Goal: Navigation & Orientation: Find specific page/section

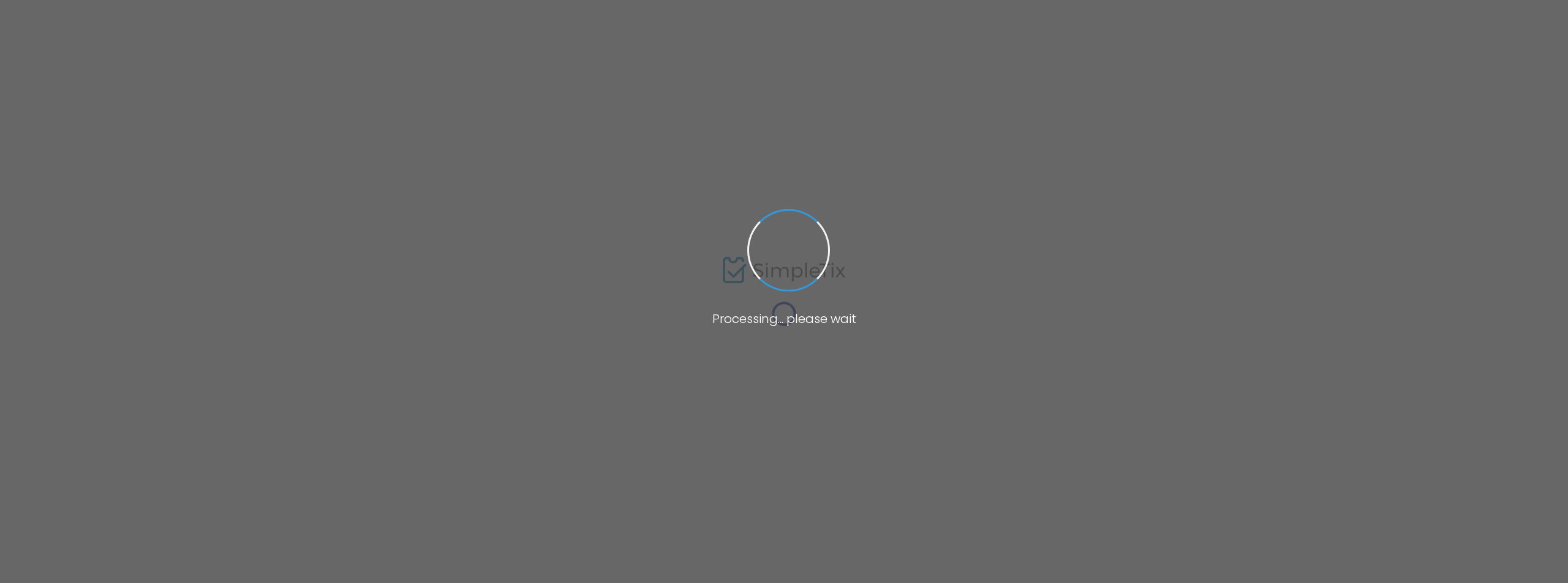
type input "[URL][DOMAIN_NAME][US_STATE]"
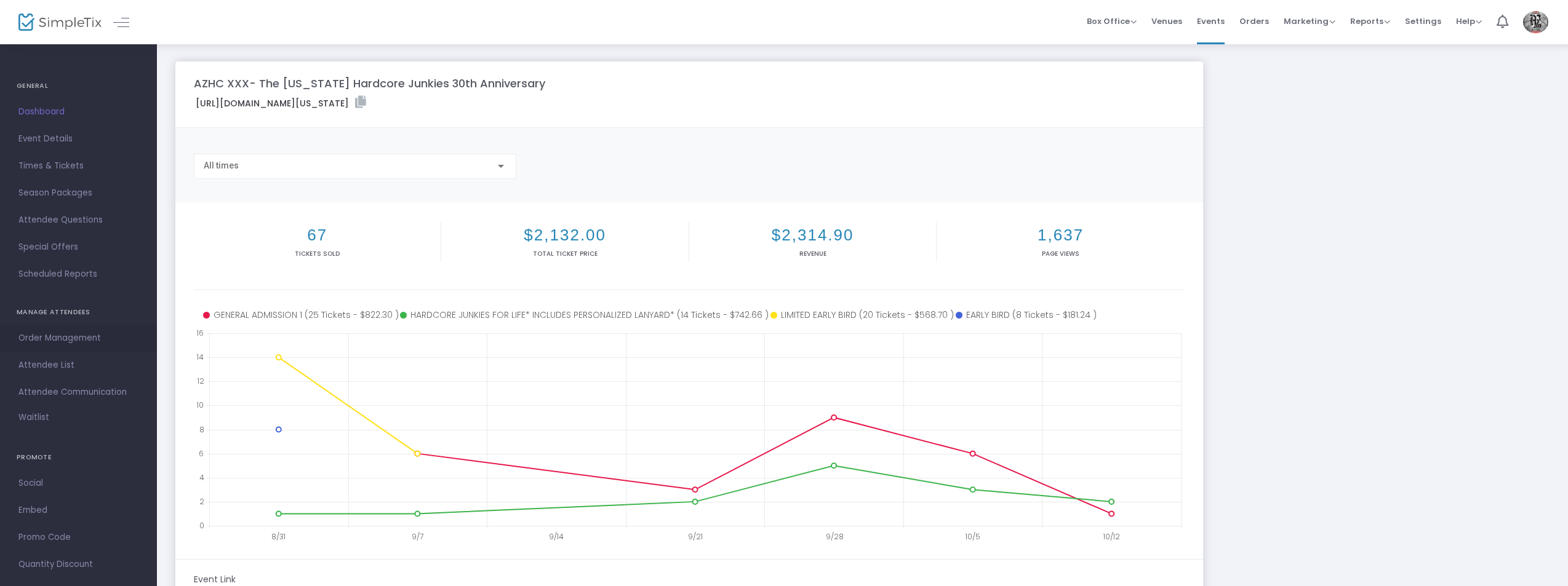
click at [56, 333] on span "Order Management" at bounding box center [78, 338] width 120 height 16
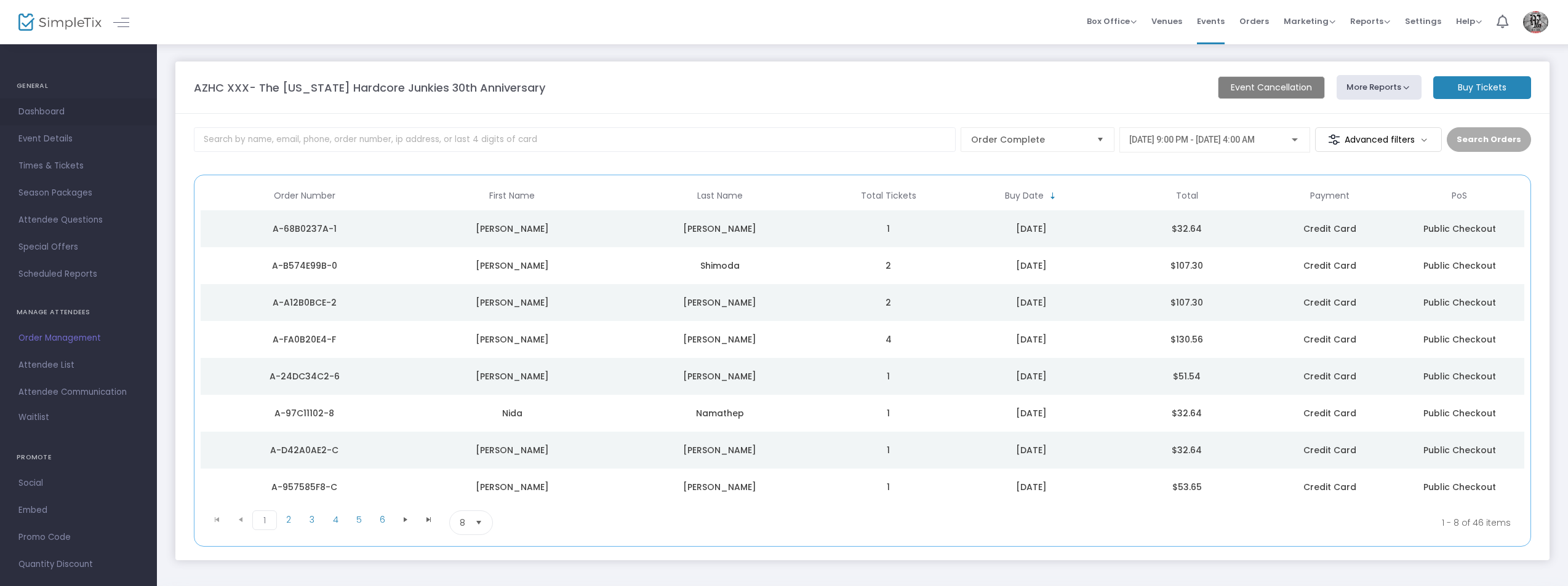
click at [32, 111] on span "Dashboard" at bounding box center [78, 112] width 120 height 16
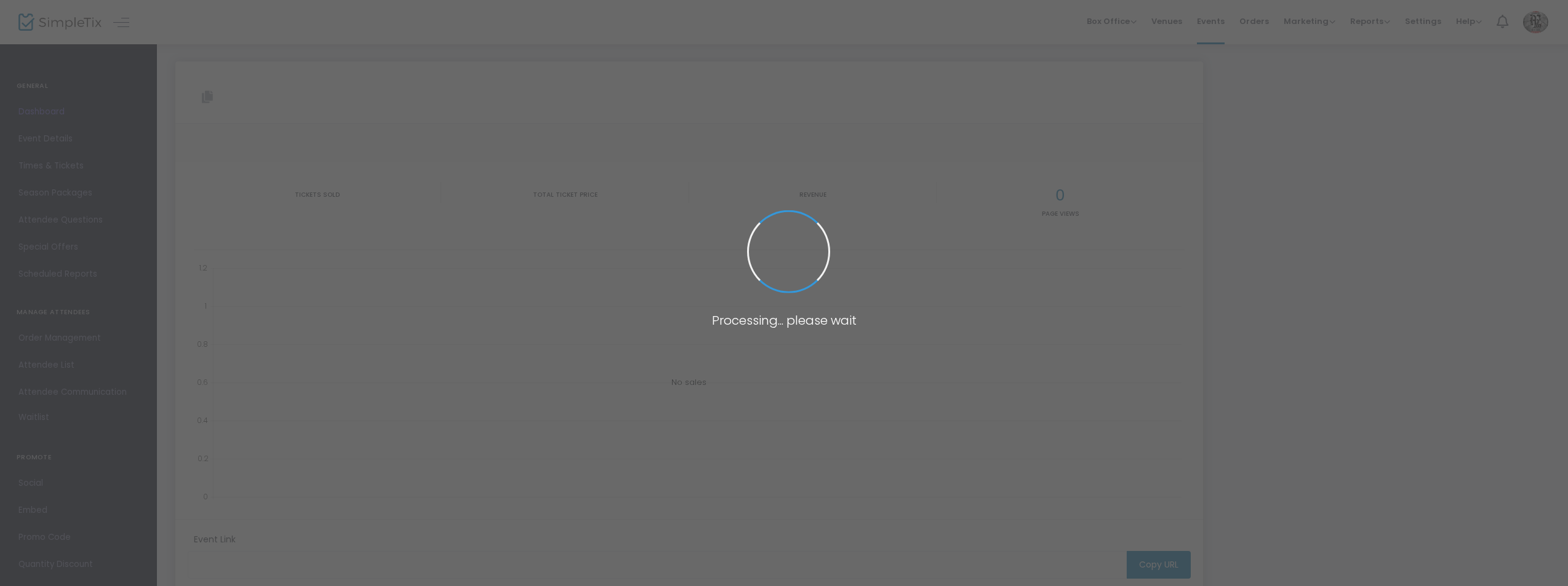
type input "[URL][DOMAIN_NAME][US_STATE]"
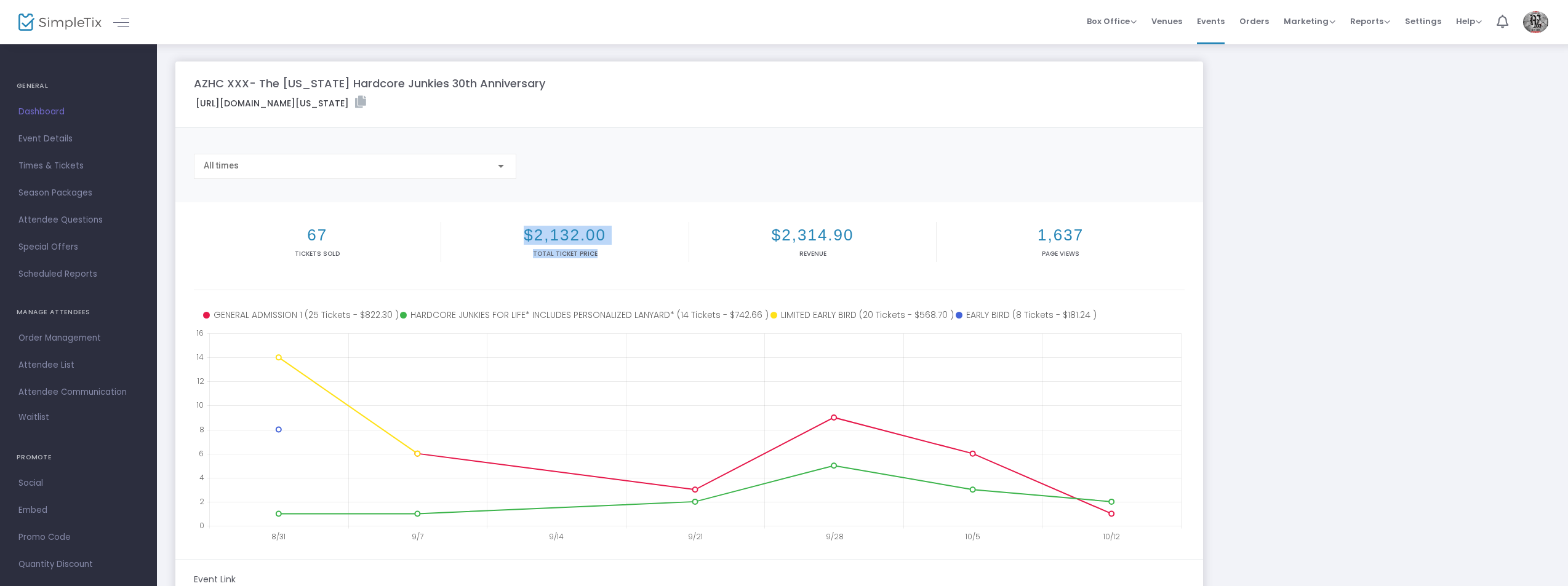
drag, startPoint x: 523, startPoint y: 228, endPoint x: 617, endPoint y: 256, distance: 98.1
click at [617, 256] on div "$2,132.00 Total Ticket Price" at bounding box center [564, 242] width 247 height 40
copy div "$2,132.00 Total Ticket Price"
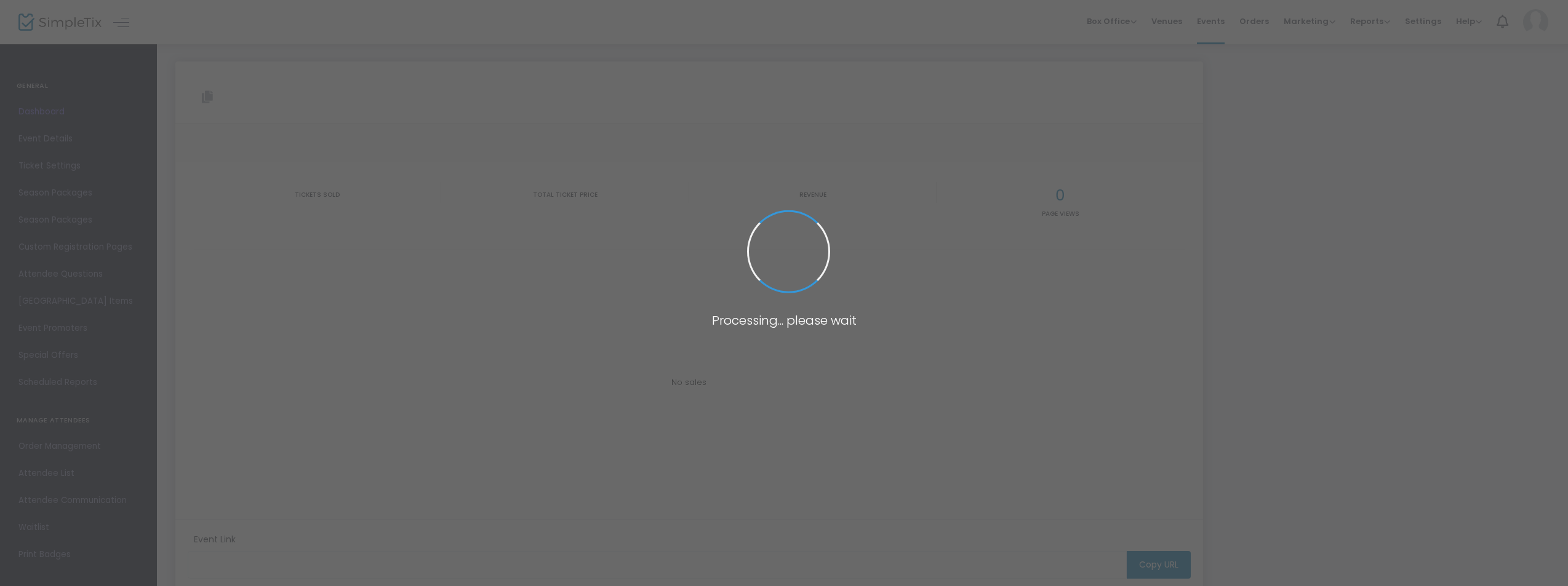
type input "[URL][DOMAIN_NAME][US_STATE]"
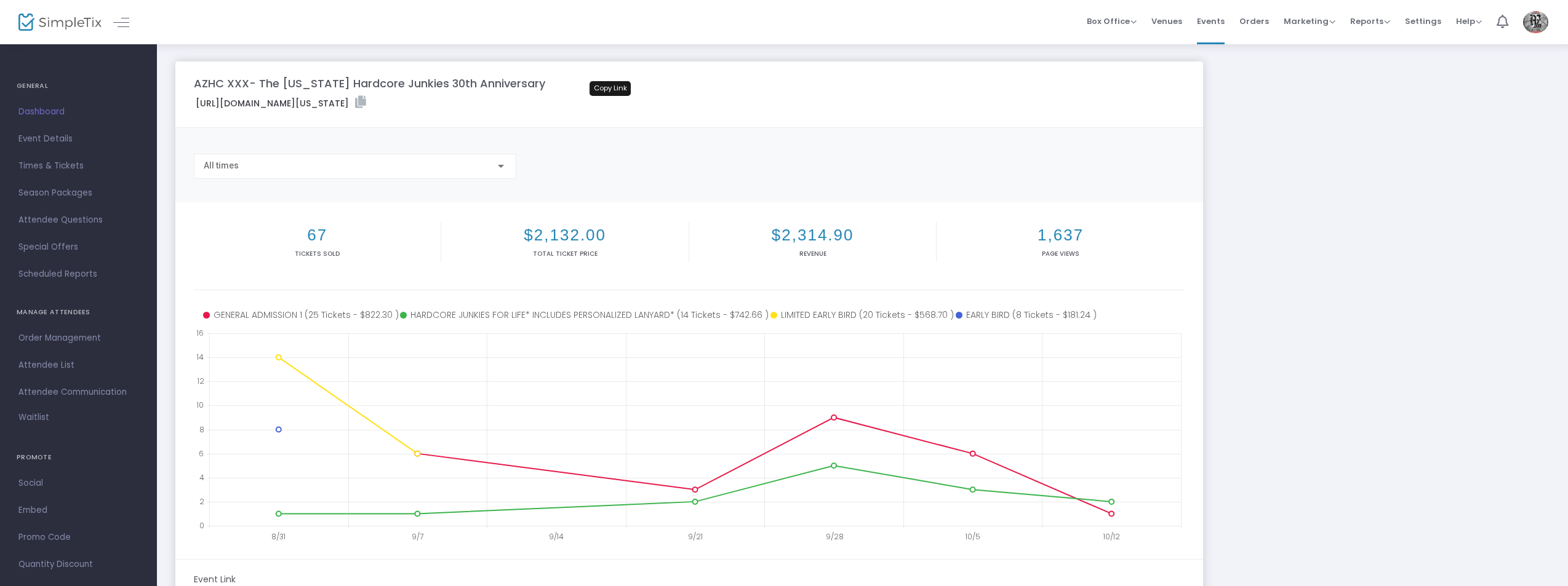
click at [366, 101] on icon at bounding box center [361, 102] width 11 height 12
